Goal: Information Seeking & Learning: Learn about a topic

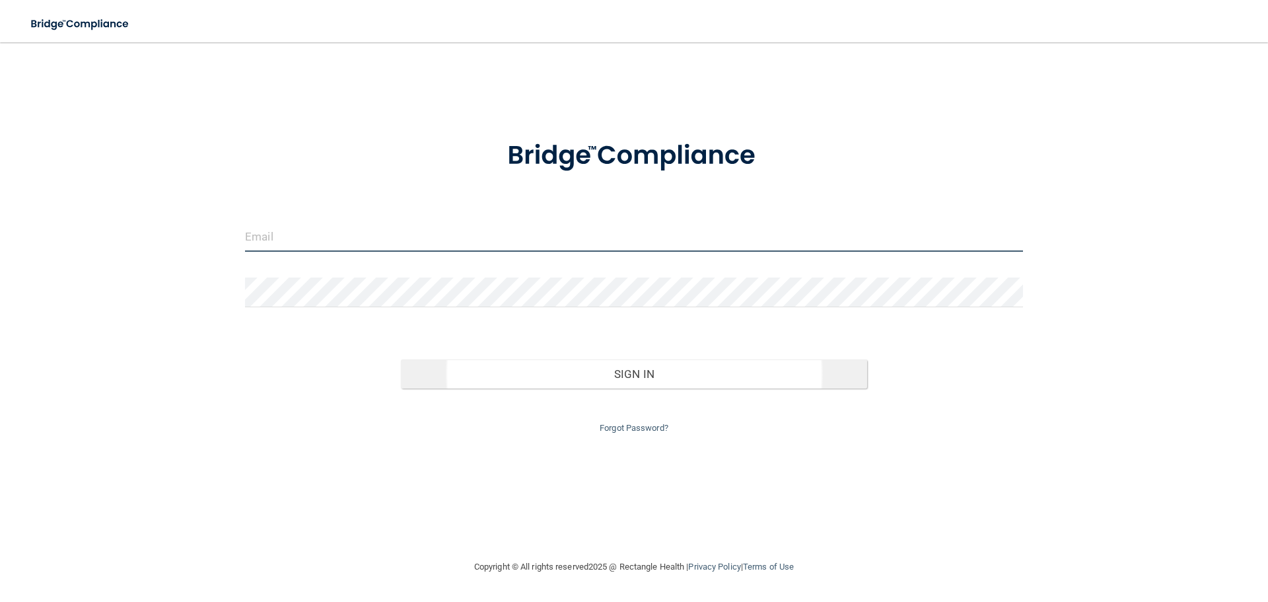
type input "[EMAIL_ADDRESS][DOMAIN_NAME]"
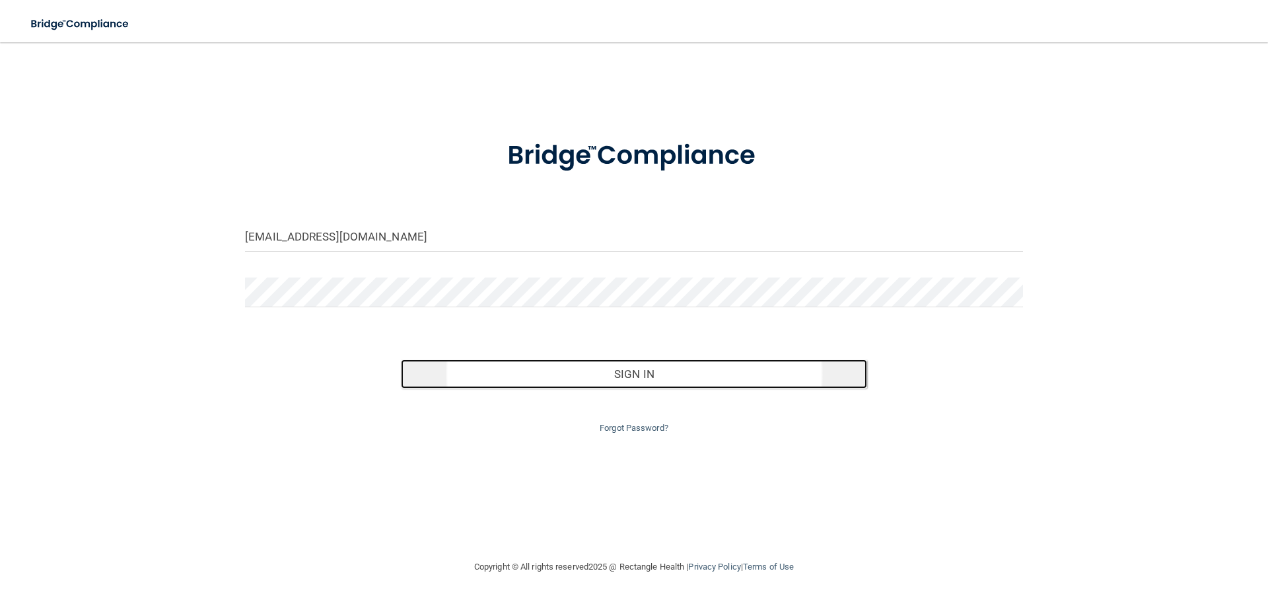
click at [625, 378] on button "Sign In" at bounding box center [634, 373] width 467 height 29
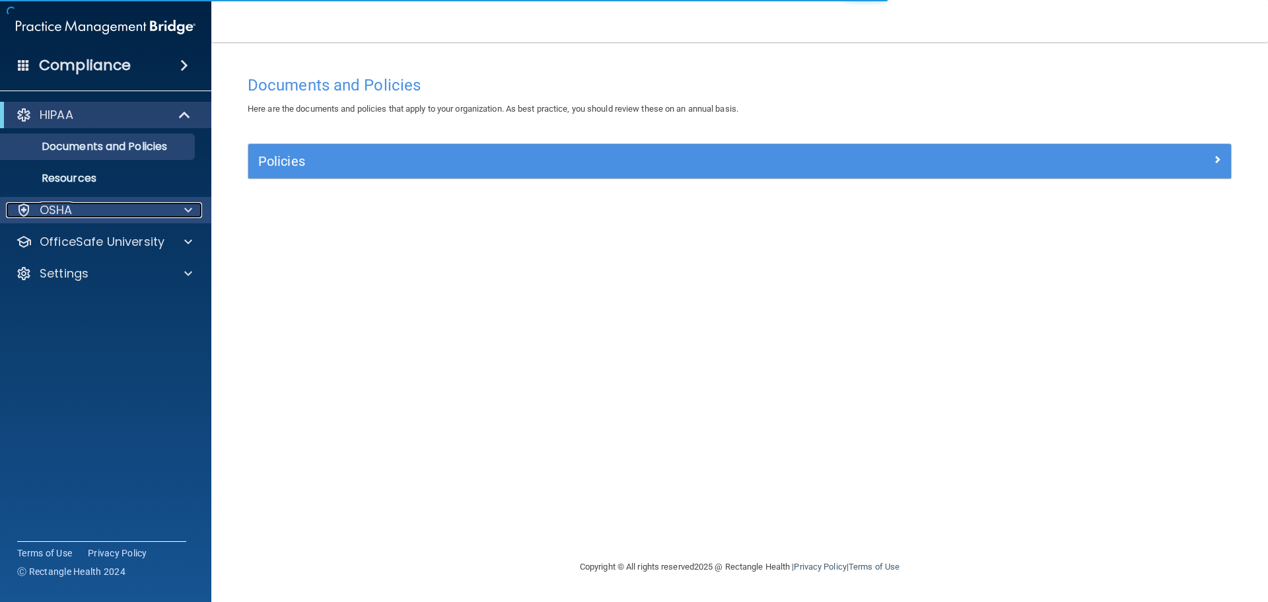
click at [194, 209] on div at bounding box center [186, 210] width 33 height 16
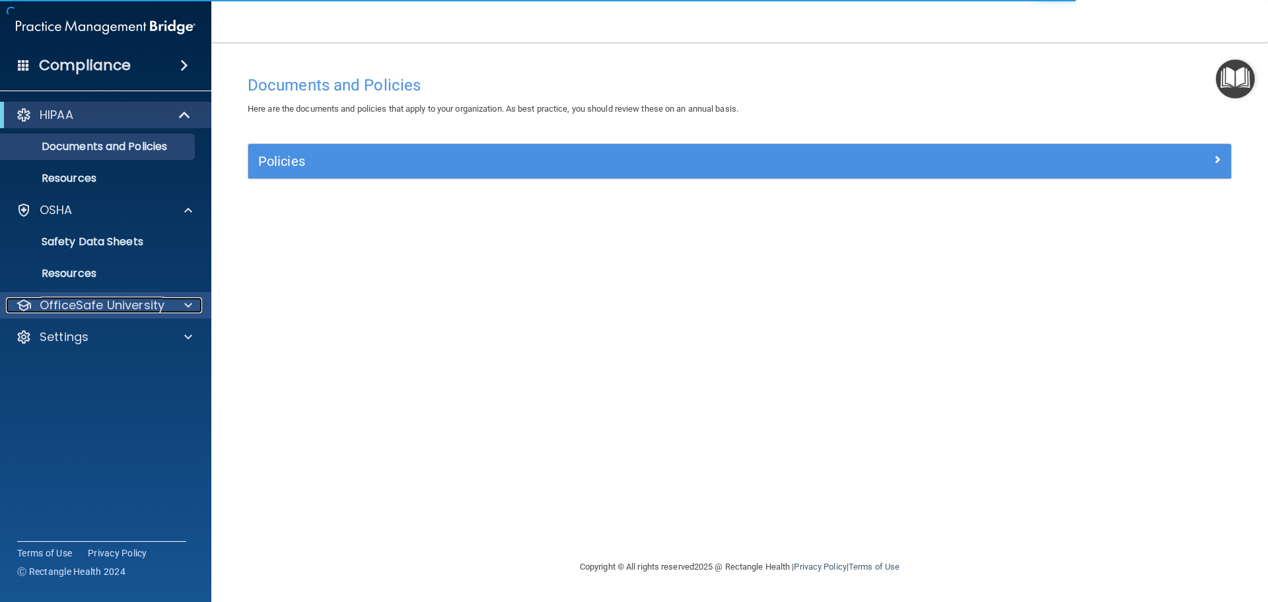
click at [186, 306] on span at bounding box center [188, 305] width 8 height 16
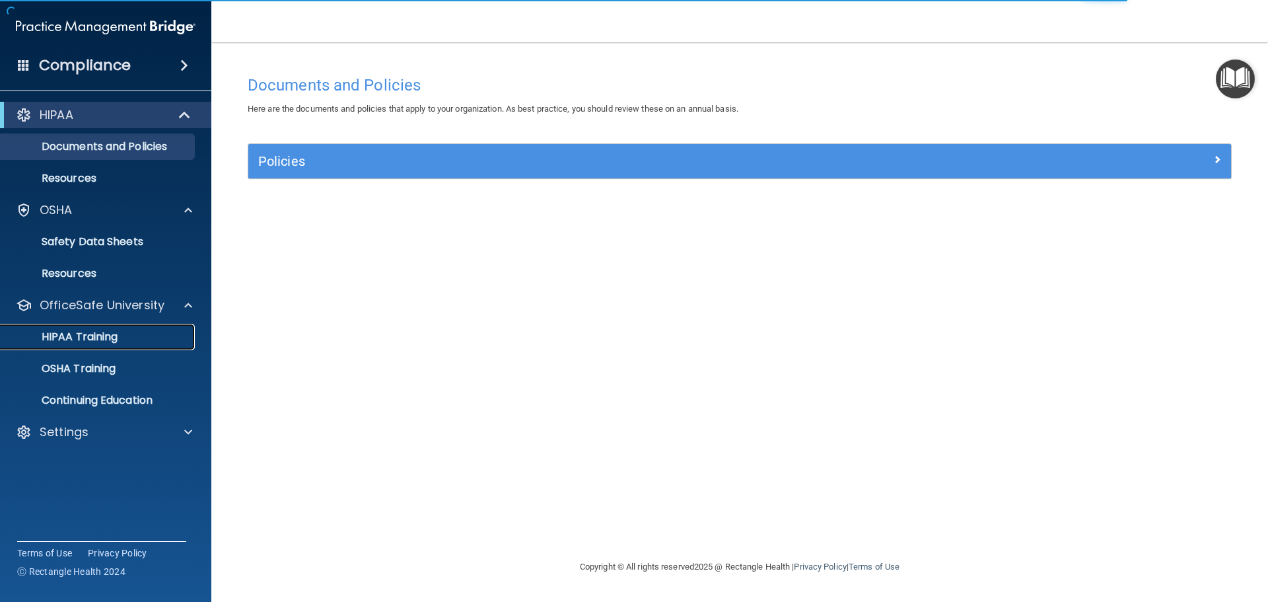
click at [143, 339] on div "HIPAA Training" at bounding box center [99, 336] width 180 height 13
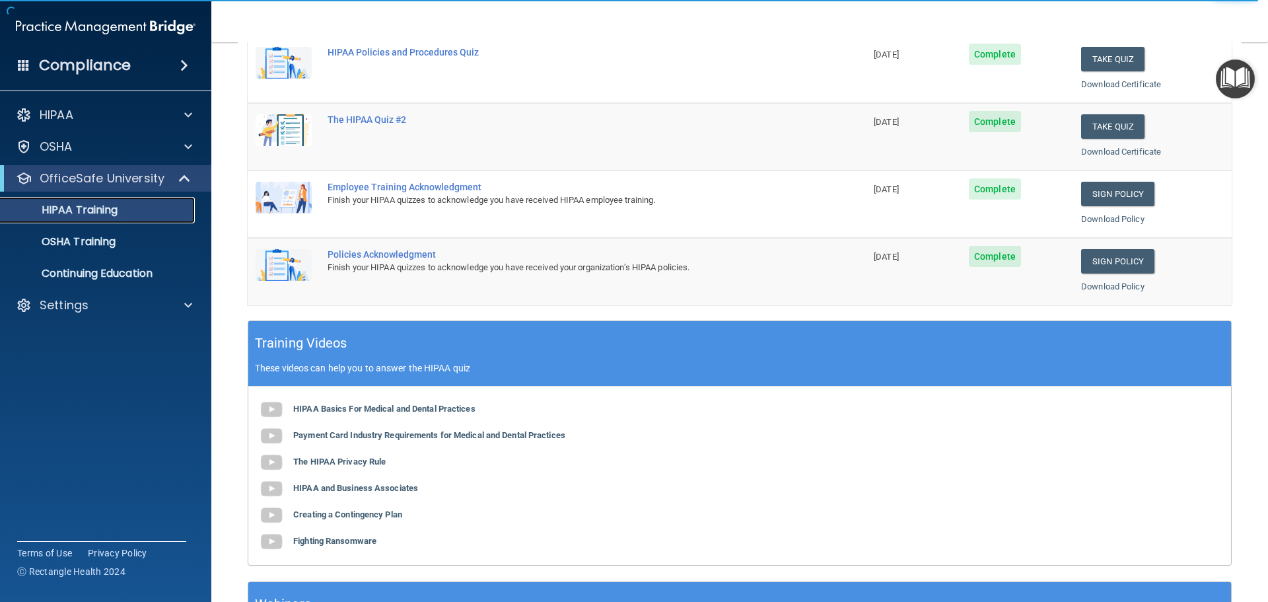
scroll to position [393, 0]
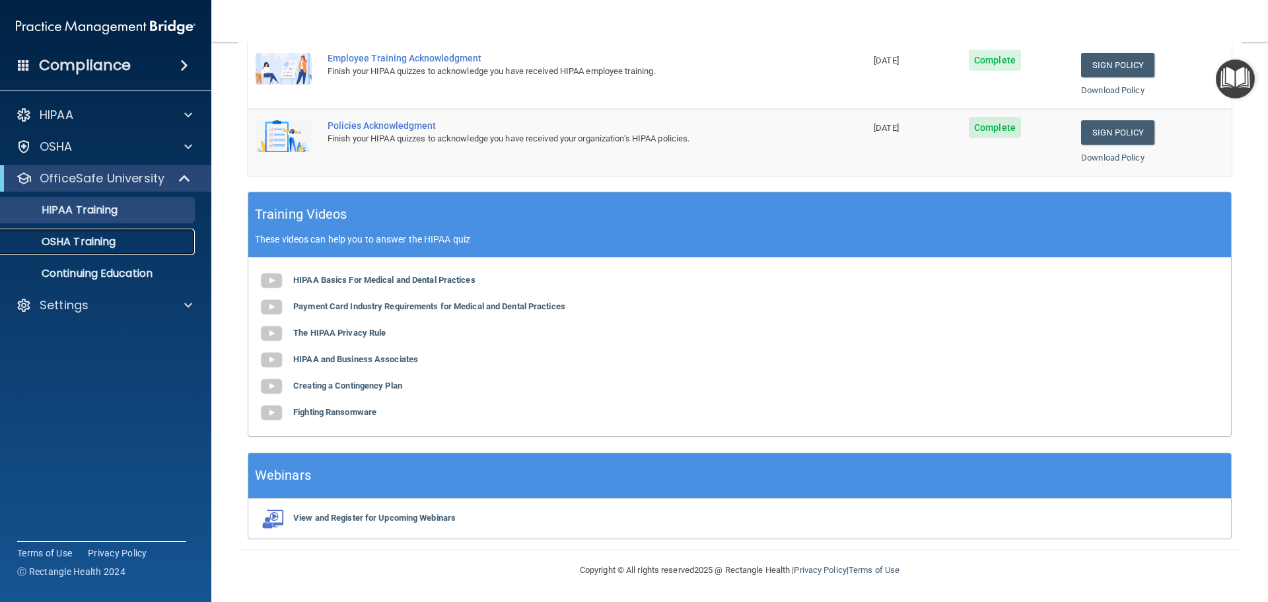
click at [100, 243] on p "OSHA Training" at bounding box center [62, 241] width 107 height 13
